Goal: Transaction & Acquisition: Purchase product/service

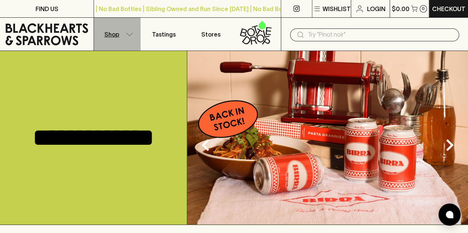
click at [122, 34] on button "Shop" at bounding box center [117, 34] width 47 height 33
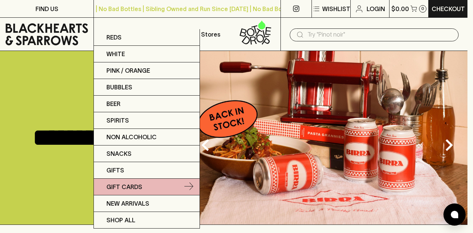
click at [145, 184] on link "Gift Cards" at bounding box center [147, 187] width 106 height 17
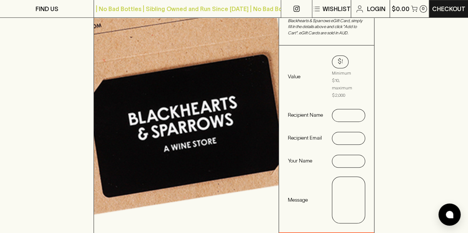
scroll to position [222, 0]
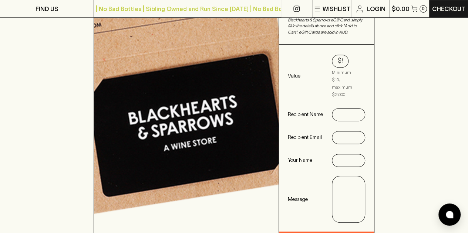
click at [348, 109] on input "text" at bounding box center [348, 115] width 21 height 12
type input "Lotte"
click at [346, 132] on input "text" at bounding box center [348, 138] width 21 height 12
type input "[EMAIL_ADDRESS][DOMAIN_NAME]"
click at [350, 155] on input "text" at bounding box center [348, 161] width 21 height 12
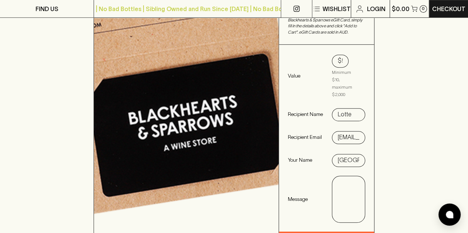
type input "[GEOGRAPHIC_DATA]"
click at [344, 189] on textarea at bounding box center [348, 199] width 22 height 34
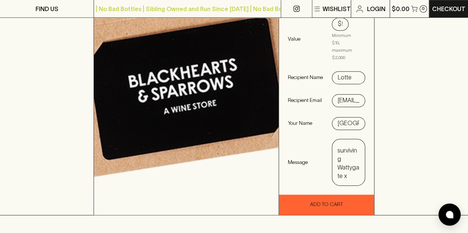
scroll to position [260, 0]
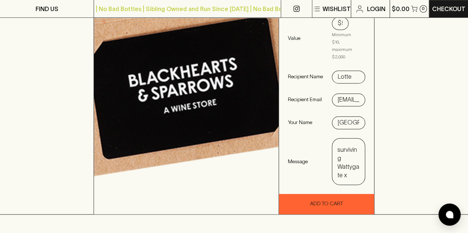
type textarea "Thanks for surviving Wattygate x"
click at [354, 117] on input "[GEOGRAPHIC_DATA]" at bounding box center [348, 123] width 21 height 12
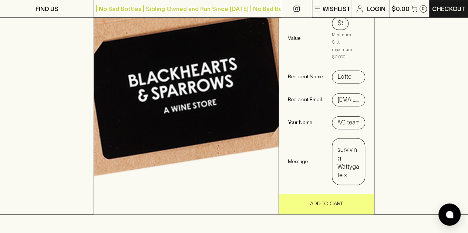
type input "Paris & DAC team"
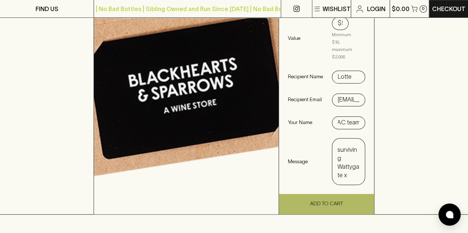
click at [361, 196] on button "Add To Cart" at bounding box center [326, 204] width 95 height 20
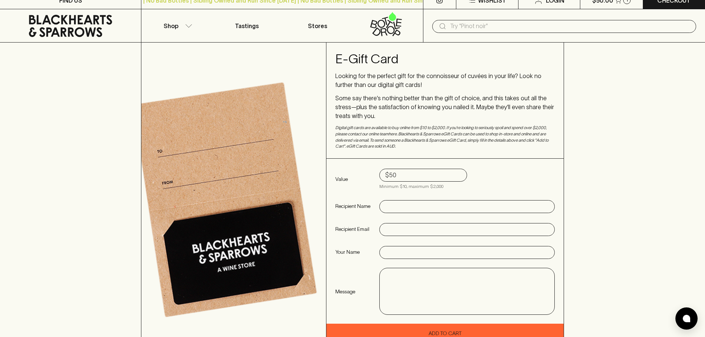
scroll to position [0, 0]
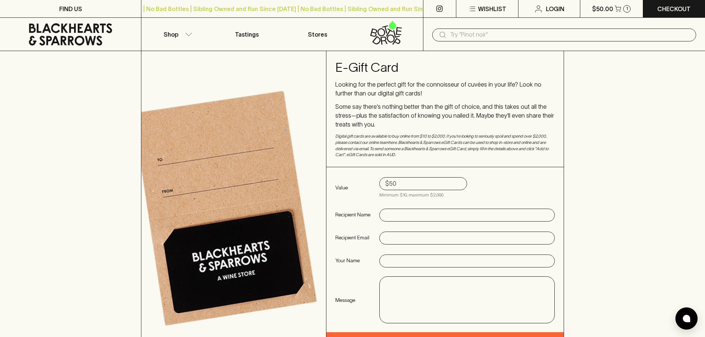
click at [407, 213] on input "text" at bounding box center [467, 215] width 164 height 12
type input "Lotte"
click at [415, 214] on input "text" at bounding box center [467, 238] width 164 height 12
type input "[EMAIL_ADDRESS][DOMAIN_NAME]"
click at [403, 214] on input "text" at bounding box center [467, 261] width 164 height 12
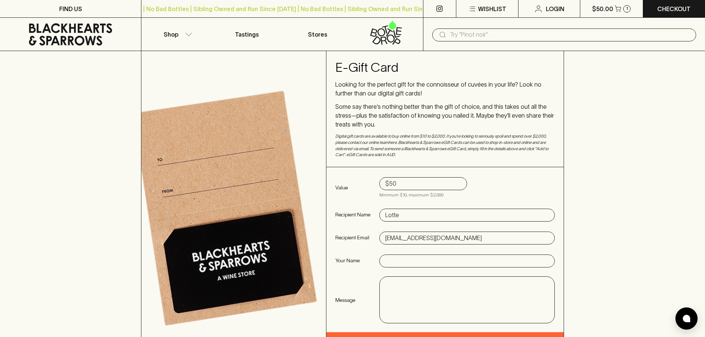
click at [468, 18] on div "​" at bounding box center [564, 34] width 282 height 33
click at [468, 6] on icon "button" at bounding box center [617, 9] width 6 height 6
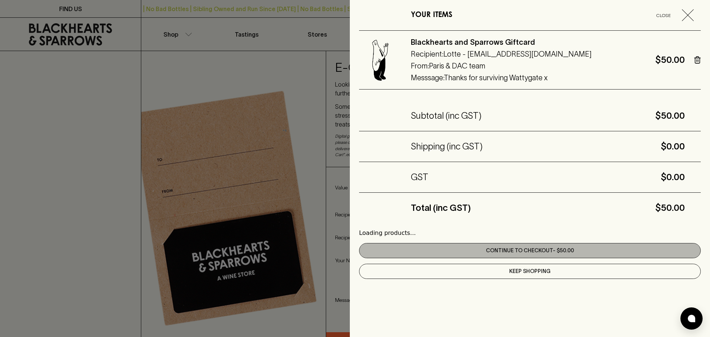
click at [468, 214] on link "Continue to checkout - $50.00" at bounding box center [530, 250] width 342 height 15
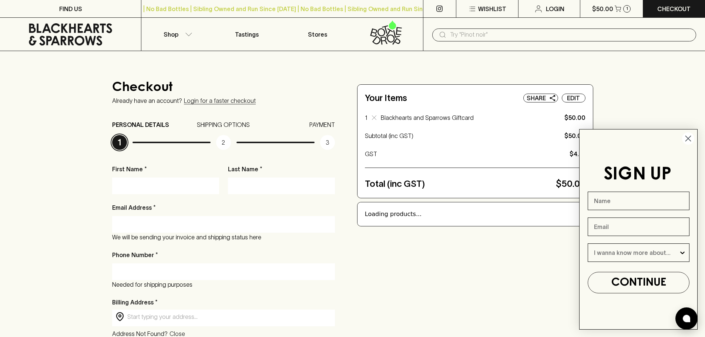
click at [468, 139] on icon "Close dialog" at bounding box center [687, 138] width 5 height 5
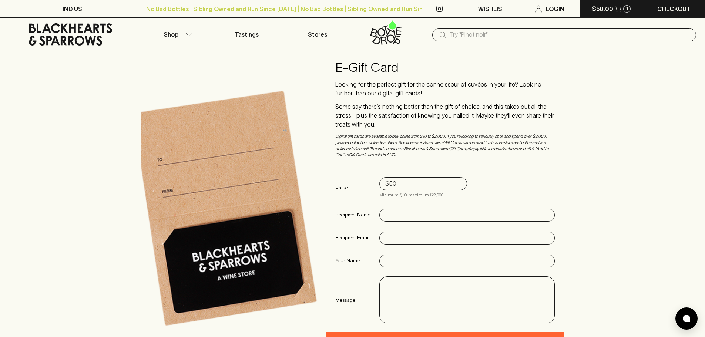
click at [468, 13] on button "$50.00 1" at bounding box center [611, 8] width 62 height 17
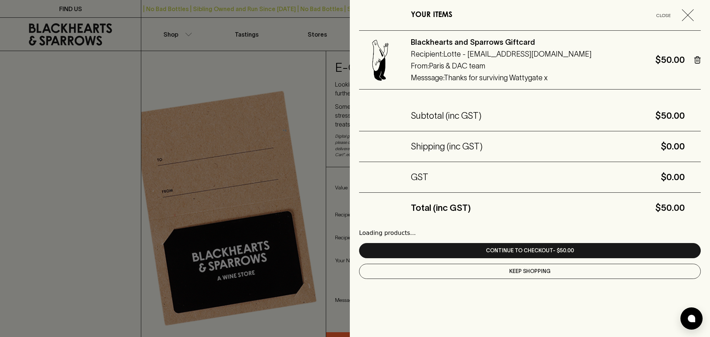
click at [468, 57] on icon "button" at bounding box center [697, 59] width 7 height 7
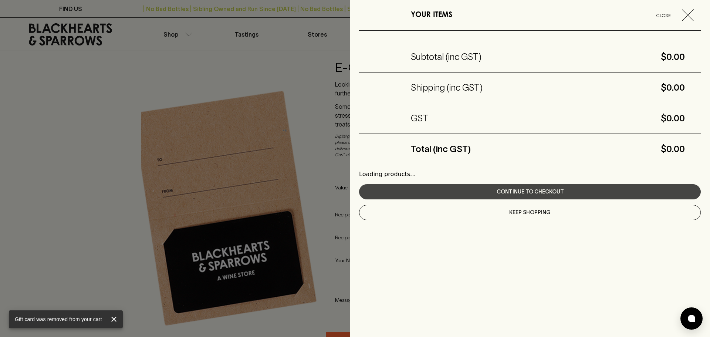
click at [3, 162] on div at bounding box center [355, 168] width 710 height 337
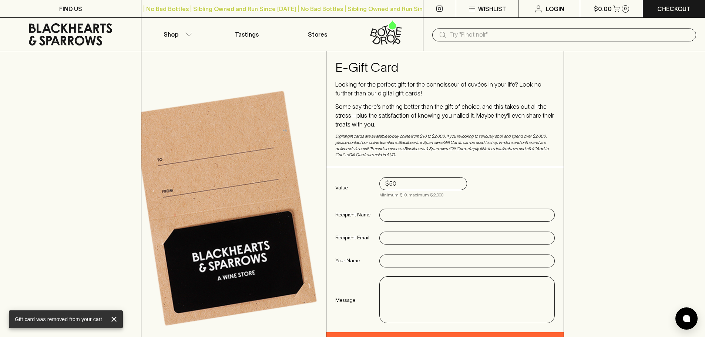
click at [403, 182] on input "$50" at bounding box center [423, 184] width 76 height 12
type input "$25"
click at [412, 214] on input "text" at bounding box center [467, 215] width 164 height 12
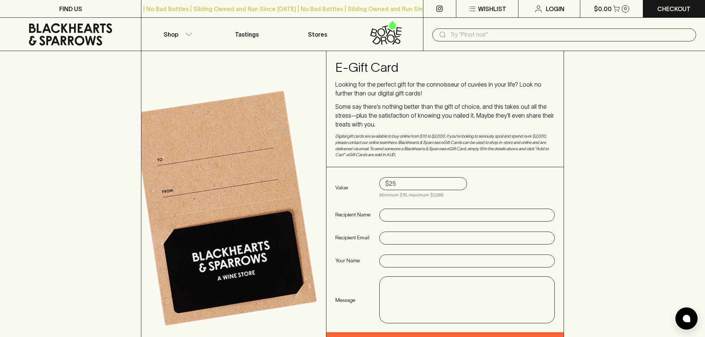
type input "Lotte"
click at [413, 214] on input "text" at bounding box center [467, 238] width 164 height 12
type input "[EMAIL_ADDRESS][DOMAIN_NAME]"
click at [408, 214] on input "text" at bounding box center [467, 261] width 164 height 12
type input "Paris & DAC team"
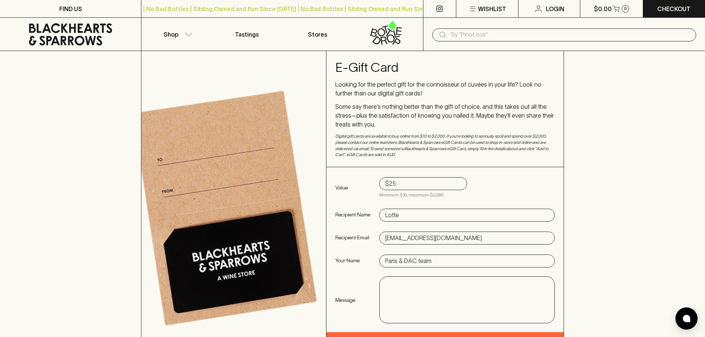
click at [450, 214] on textarea at bounding box center [467, 300] width 164 height 34
type textarea "Thanks for surviving Wattygate x"
click at [468, 214] on div "E-Gift Card Looking for the perfect gift for the connoisseur of cuvées in your …" at bounding box center [352, 202] width 705 height 302
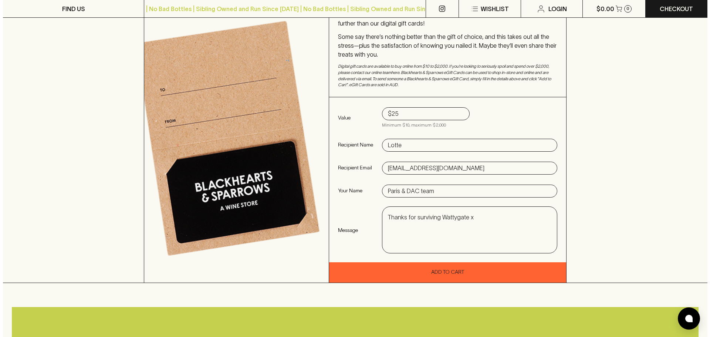
scroll to position [111, 0]
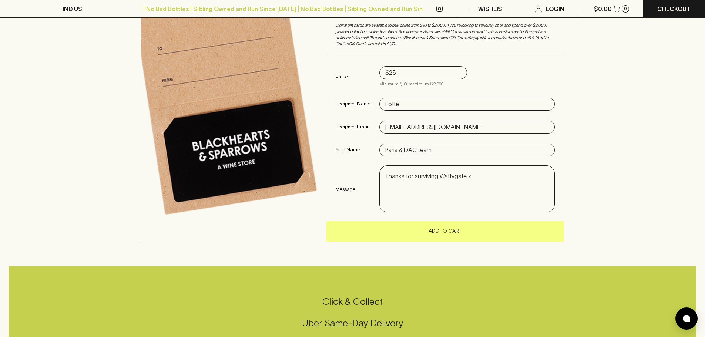
click at [459, 214] on button "Add To Cart" at bounding box center [444, 231] width 237 height 20
type input "$50"
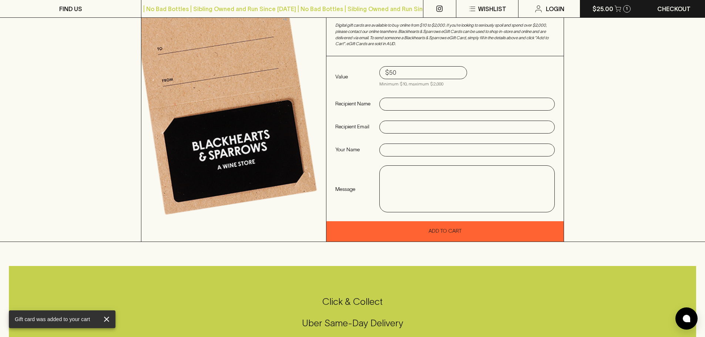
click at [468, 6] on p "$25.00" at bounding box center [602, 8] width 21 height 9
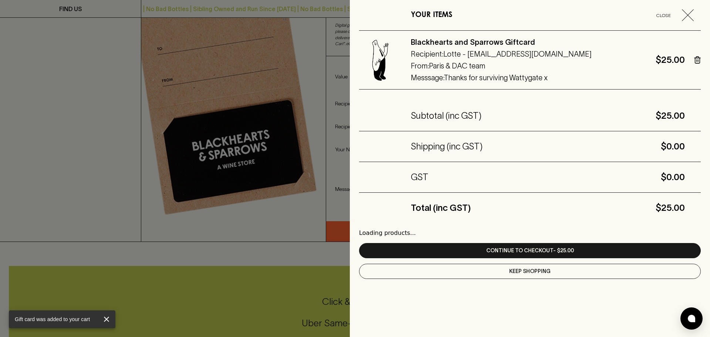
click at [468, 214] on div "Loading products... Continue to checkout - $25.00 Keep Shopping" at bounding box center [530, 260] width 342 height 74
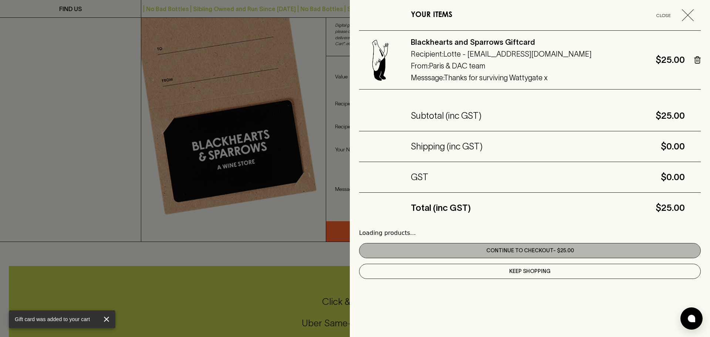
click at [468, 214] on link "Continue to checkout - $25.00" at bounding box center [530, 250] width 342 height 15
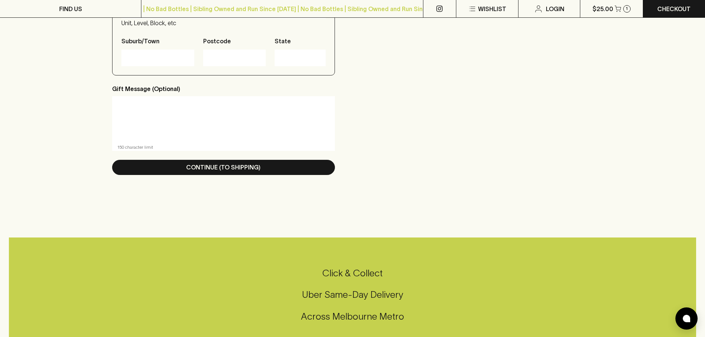
scroll to position [444, 0]
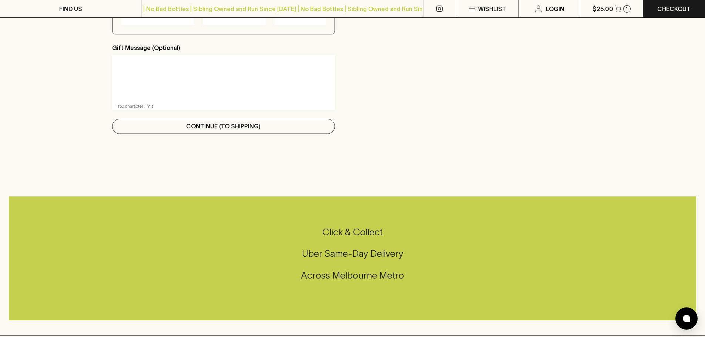
click at [250, 129] on p "Continue (To Shipping)" at bounding box center [223, 126] width 74 height 9
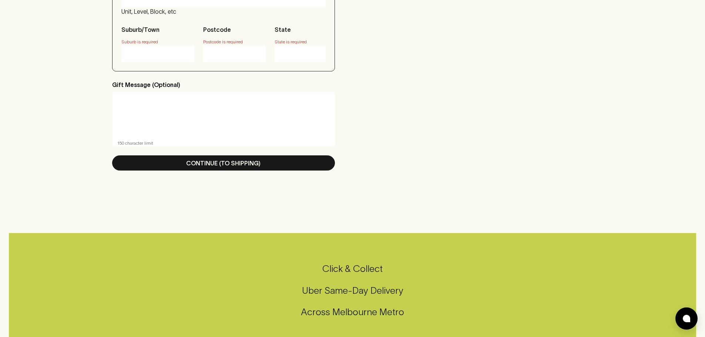
scroll to position [17, 0]
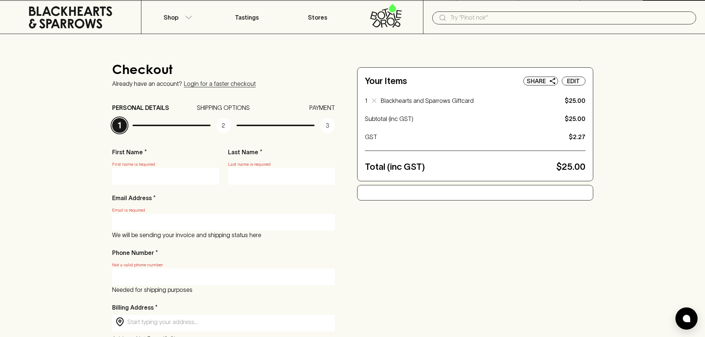
type input "p"
click at [130, 172] on input "p" at bounding box center [166, 169] width 96 height 12
type input "[GEOGRAPHIC_DATA]"
click at [243, 169] on div at bounding box center [281, 176] width 107 height 17
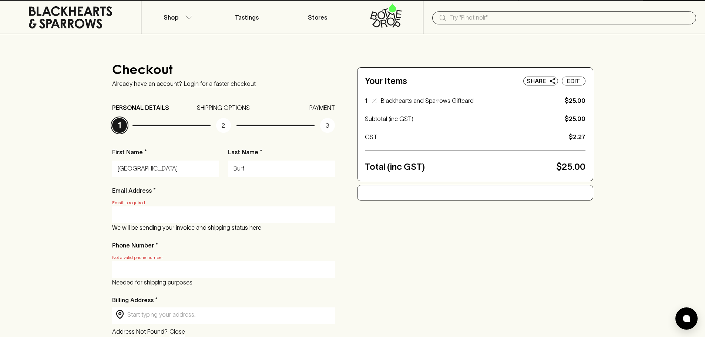
type input "[PERSON_NAME]"
type input "0411686921"
type input "[STREET_ADDRESS]"
type input "[GEOGRAPHIC_DATA]"
type input "3057"
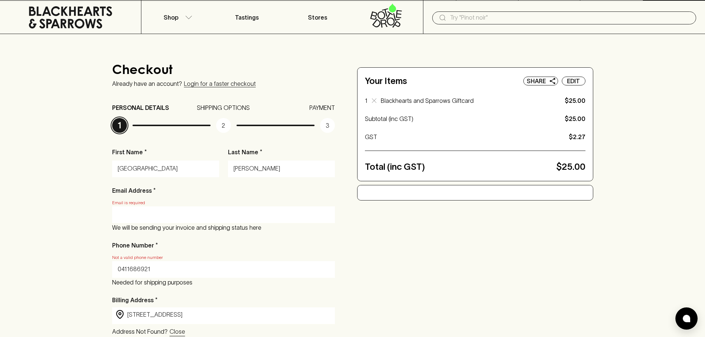
type input "VIC"
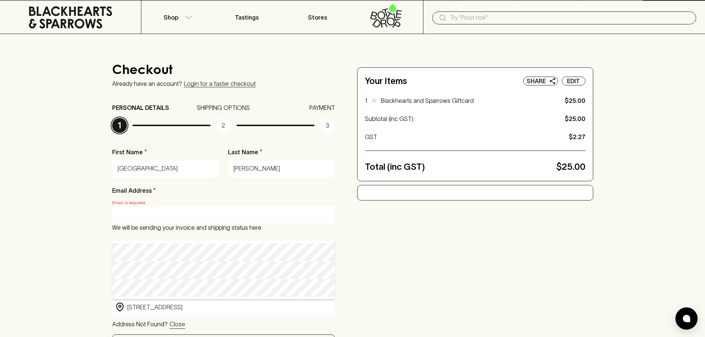
drag, startPoint x: 257, startPoint y: 165, endPoint x: 301, endPoint y: 168, distance: 43.7
click at [301, 168] on input "[PERSON_NAME]" at bounding box center [281, 169] width 96 height 12
type input "[PERSON_NAME]"
click at [166, 200] on p "Email is required" at bounding box center [223, 202] width 223 height 7
click at [163, 206] on div at bounding box center [223, 214] width 223 height 17
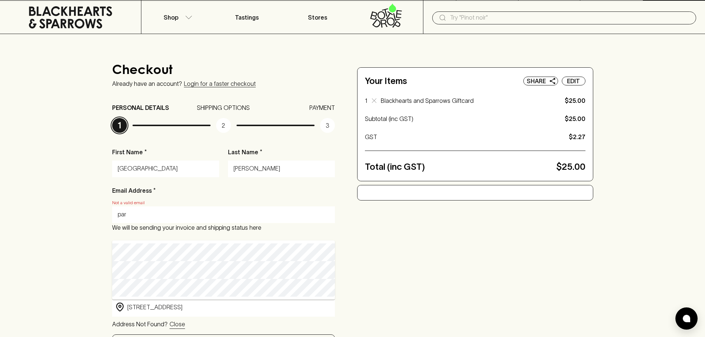
type input "[EMAIL_ADDRESS][DOMAIN_NAME]"
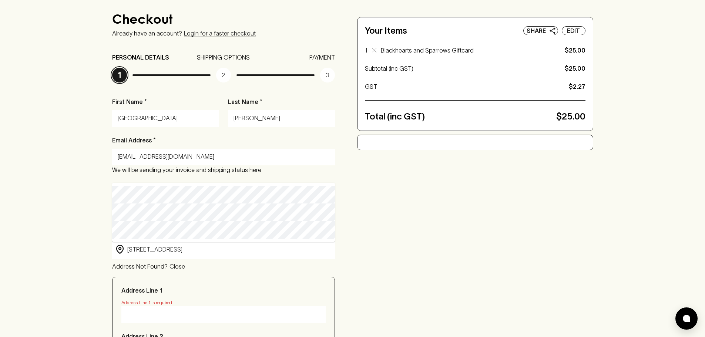
scroll to position [202, 0]
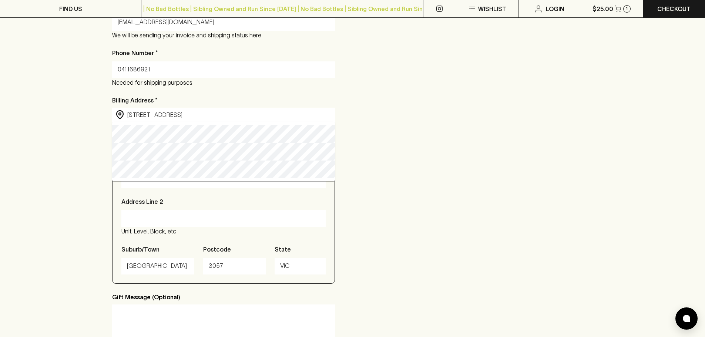
type input "[STREET_ADDRESS]"
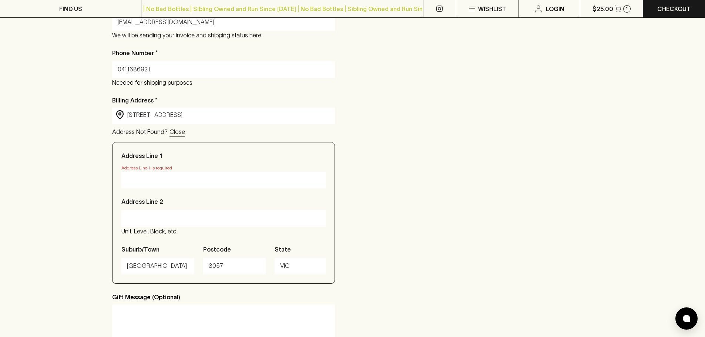
type input "[STREET_ADDRESS]"
type input "Victoria"
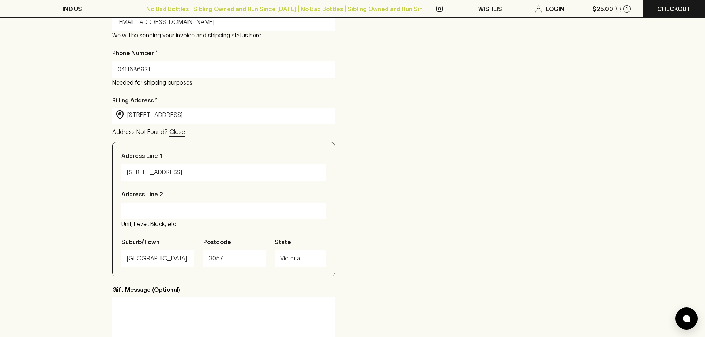
scroll to position [350, 0]
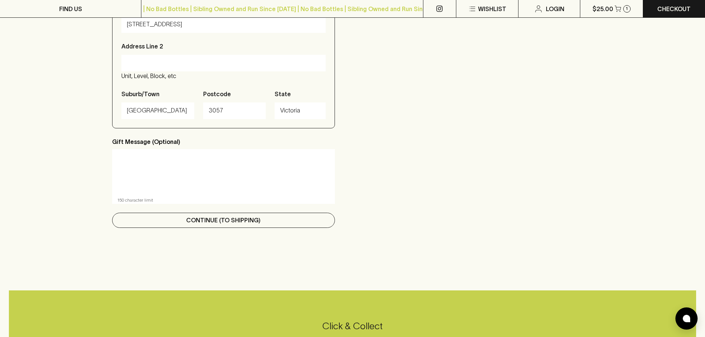
click at [292, 214] on button "Continue (To Shipping)" at bounding box center [223, 220] width 223 height 15
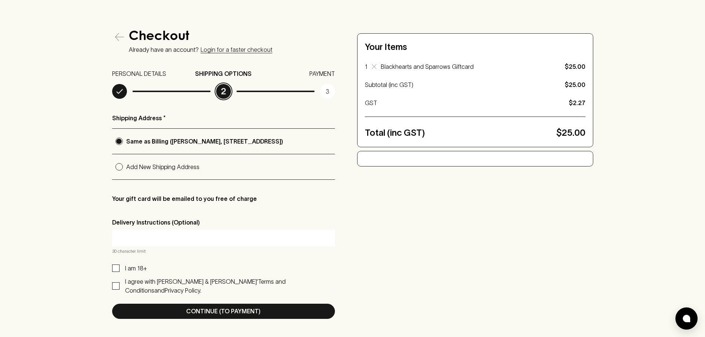
scroll to position [185, 0]
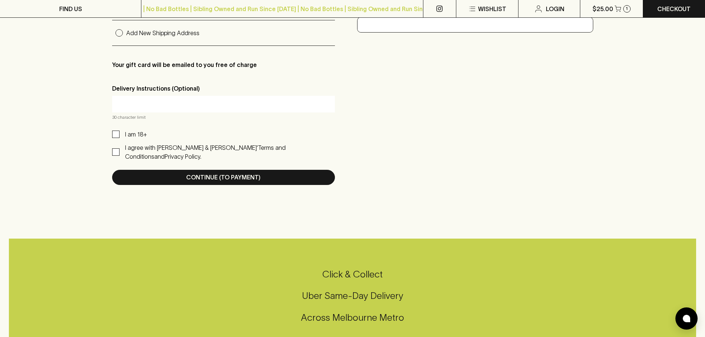
click at [127, 135] on p "I am 18+" at bounding box center [136, 134] width 22 height 9
click at [119, 135] on input "I am 18+" at bounding box center [115, 134] width 7 height 7
checkbox input "true"
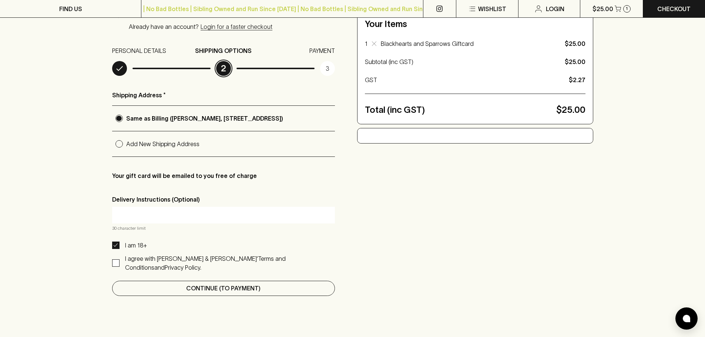
click at [237, 214] on button "Continue (To Payment)" at bounding box center [223, 288] width 223 height 15
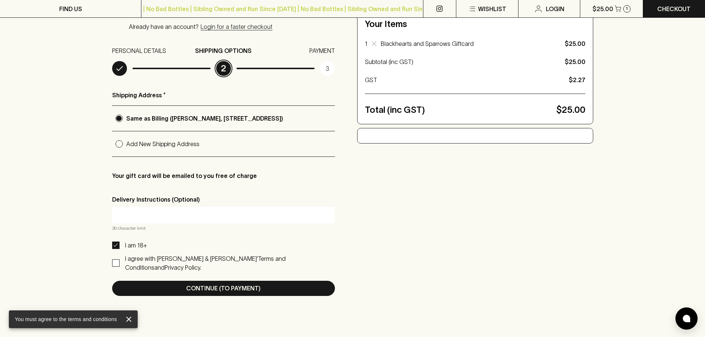
click at [118, 214] on input "I agree with [PERSON_NAME] & [PERSON_NAME]’ Terms and Conditions and Privacy Po…" at bounding box center [115, 262] width 7 height 7
checkbox input "true"
click at [161, 214] on div "Shipping Address * Same as Billing ([PERSON_NAME][GEOGRAPHIC_DATA][STREET_ADDRE…" at bounding box center [223, 193] width 223 height 205
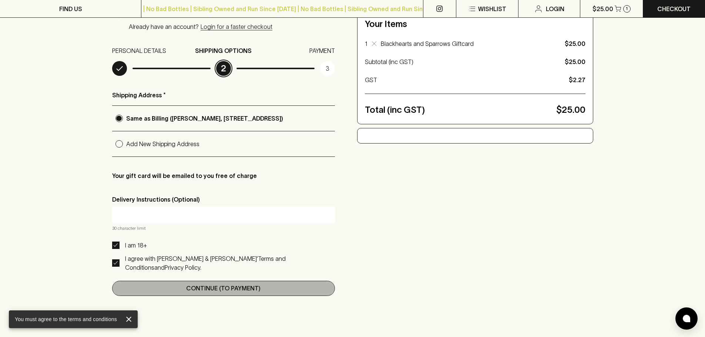
click at [187, 214] on p "Continue (To Payment)" at bounding box center [223, 288] width 74 height 9
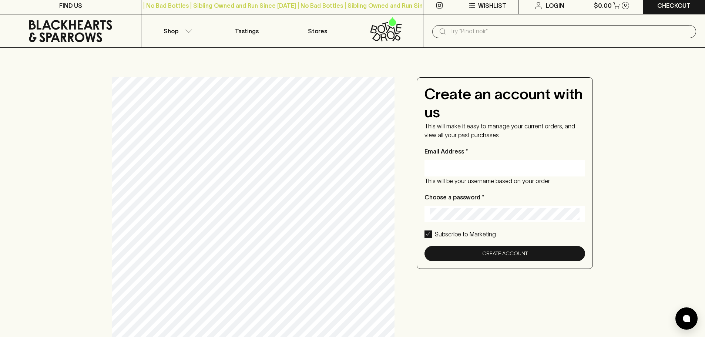
scroll to position [0, 0]
